Goal: Check status: Check status

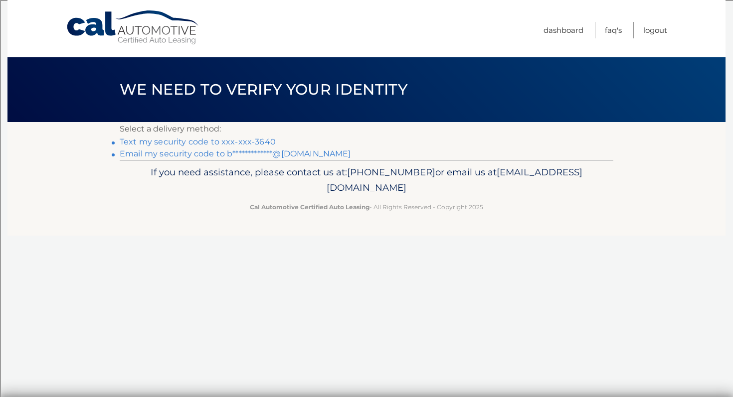
click at [265, 139] on link "Text my security code to xxx-xxx-3640" at bounding box center [198, 141] width 156 height 9
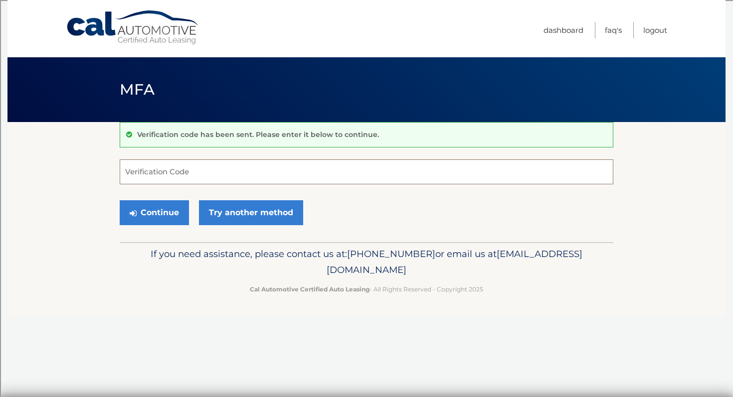
click at [187, 180] on input "Verification Code" at bounding box center [367, 172] width 494 height 25
type input "368881"
click at [137, 213] on button "Continue" at bounding box center [154, 212] width 69 height 25
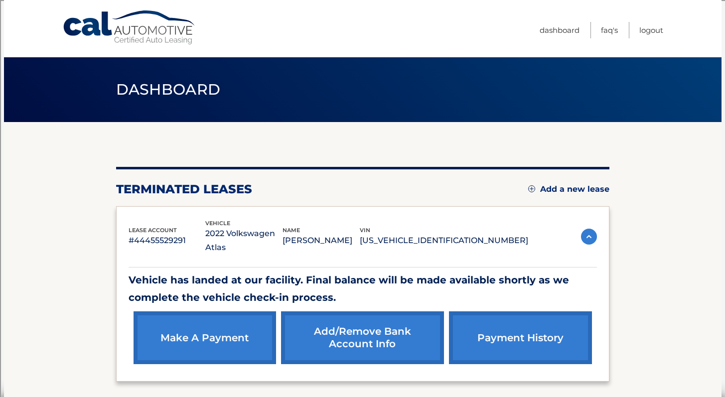
click at [476, 334] on link "payment history" at bounding box center [520, 338] width 143 height 53
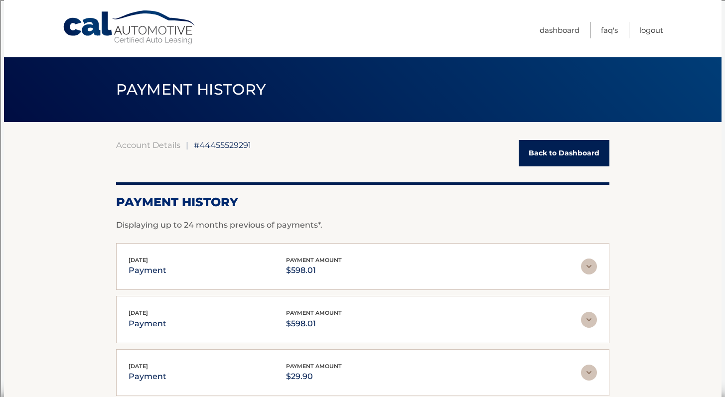
click at [567, 145] on link "Back to Dashboard" at bounding box center [564, 153] width 91 height 26
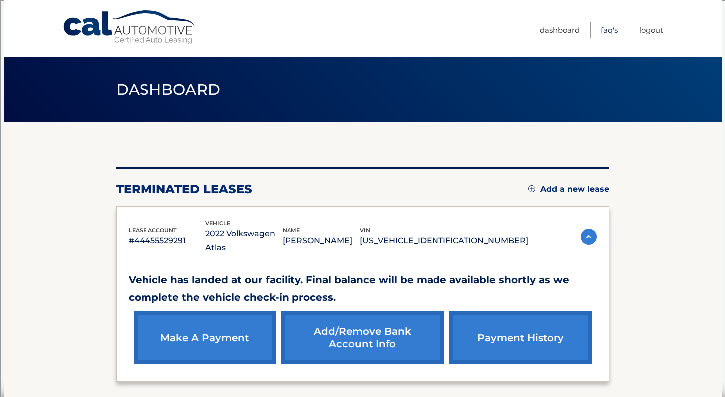
click at [608, 31] on link "FAQ's" at bounding box center [609, 30] width 17 height 16
